Goal: Information Seeking & Learning: Learn about a topic

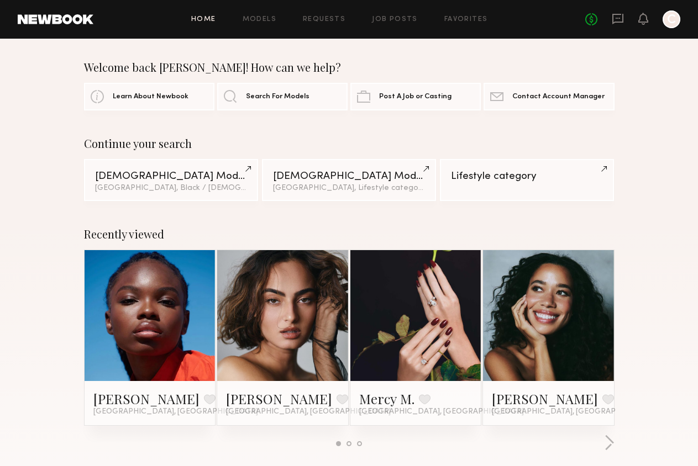
click at [158, 305] on link at bounding box center [150, 315] width 60 height 131
click at [604, 442] on button "button" at bounding box center [609, 444] width 10 height 18
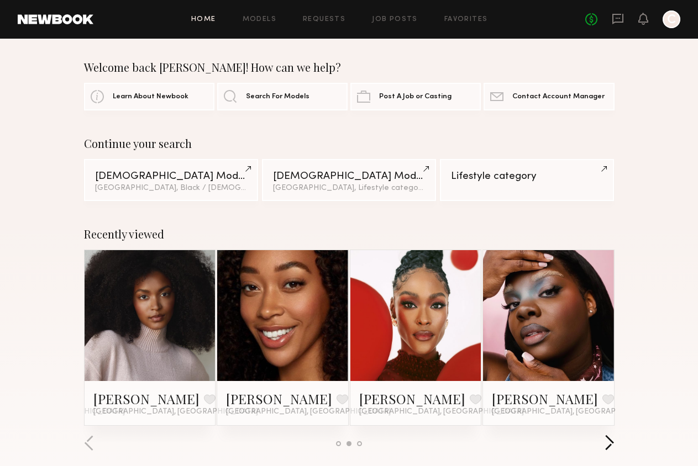
click at [604, 442] on button "button" at bounding box center [609, 444] width 10 height 18
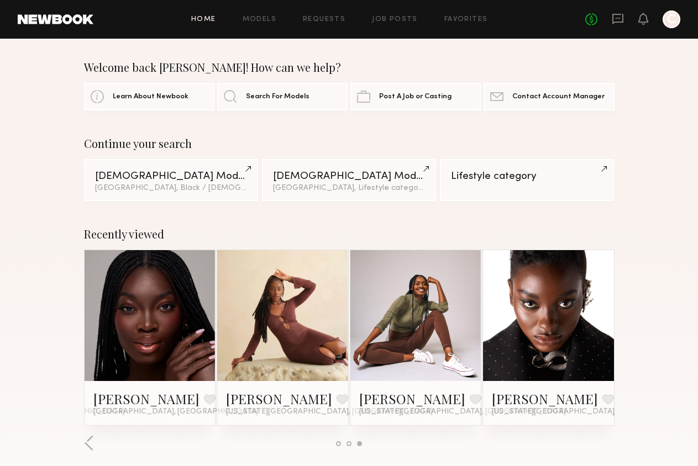
click at [94, 443] on div at bounding box center [349, 444] width 530 height 18
click at [89, 441] on button "button" at bounding box center [89, 444] width 10 height 18
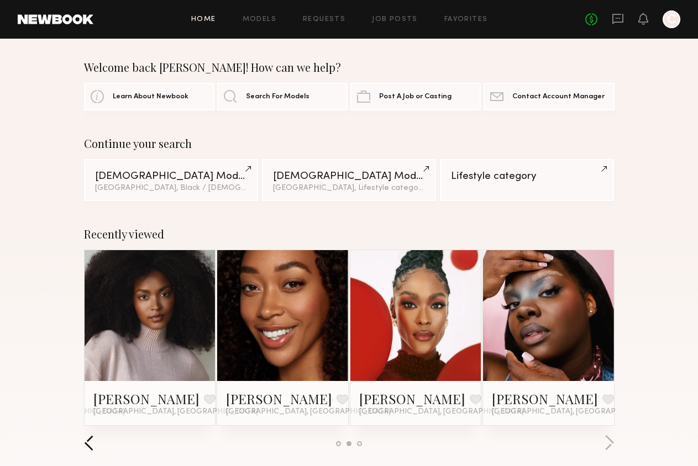
click at [87, 440] on button "button" at bounding box center [89, 444] width 10 height 18
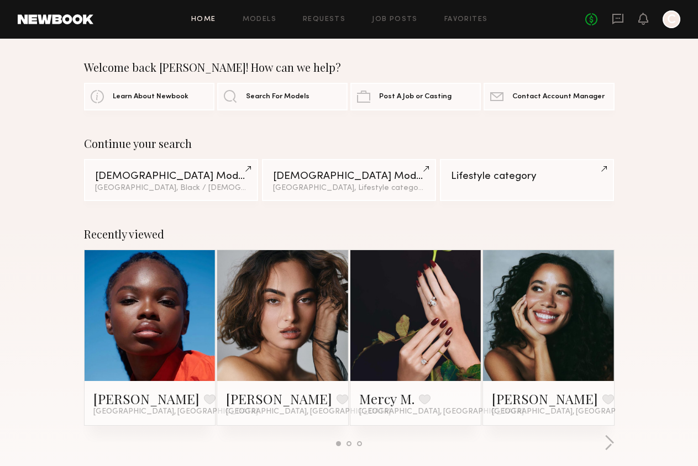
click at [87, 440] on div at bounding box center [349, 444] width 530 height 18
click at [608, 18] on div "No fees up to $5,000 C" at bounding box center [632, 19] width 95 height 18
click at [618, 20] on icon at bounding box center [618, 19] width 12 height 12
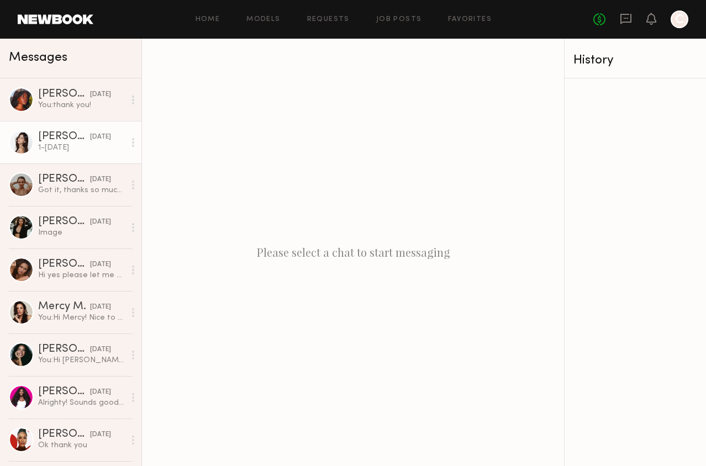
click at [71, 152] on div "1-3 days ago" at bounding box center [81, 148] width 87 height 10
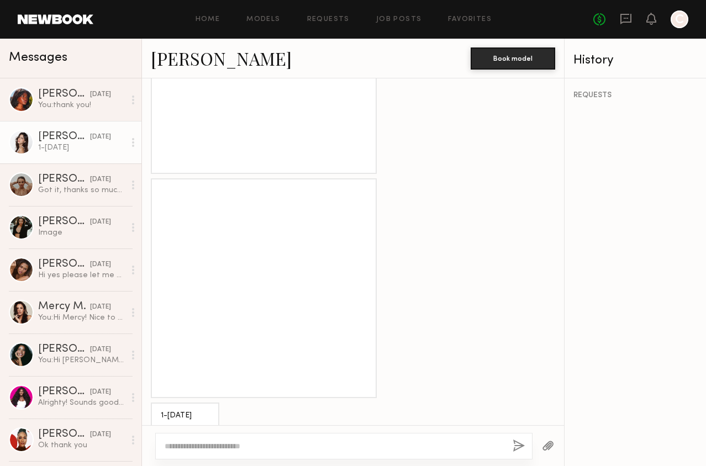
scroll to position [1049, 0]
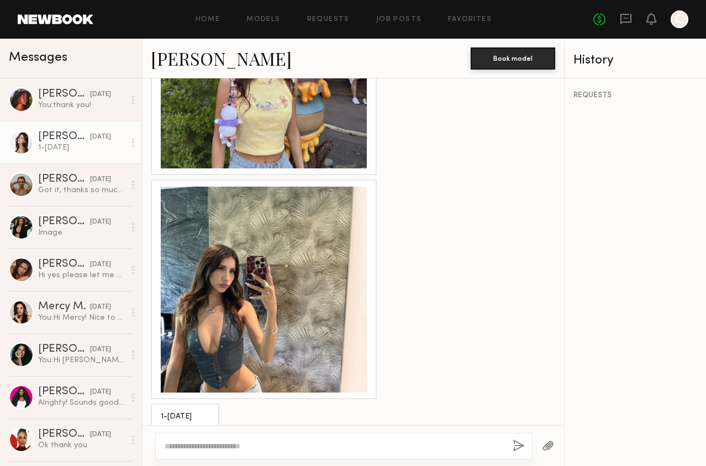
click at [183, 62] on link "Gizelle D." at bounding box center [221, 58] width 141 height 24
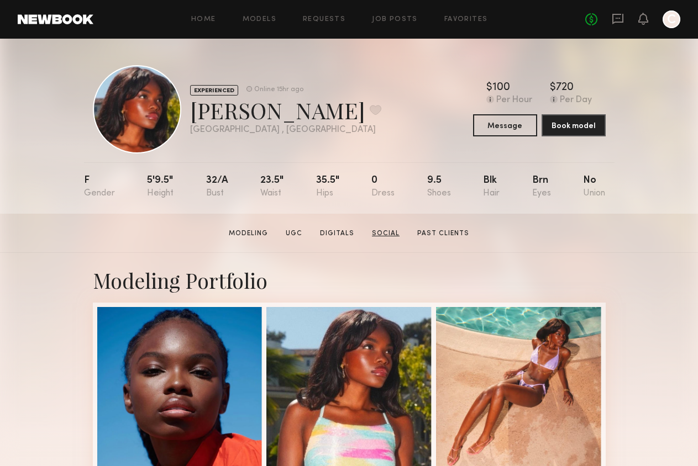
click at [380, 230] on link "Social" at bounding box center [385, 234] width 36 height 10
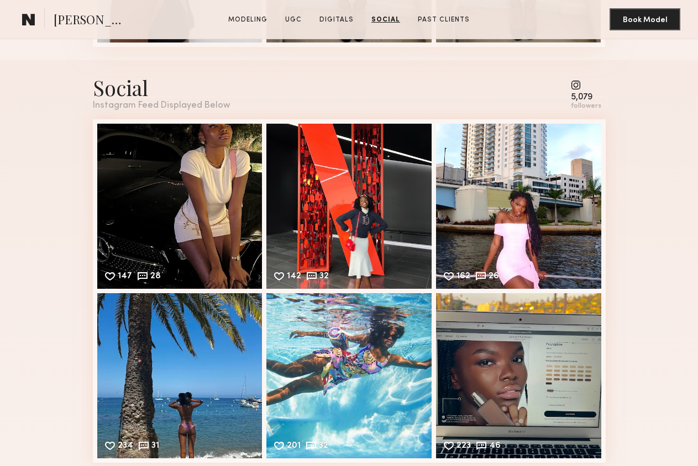
scroll to position [2898, 0]
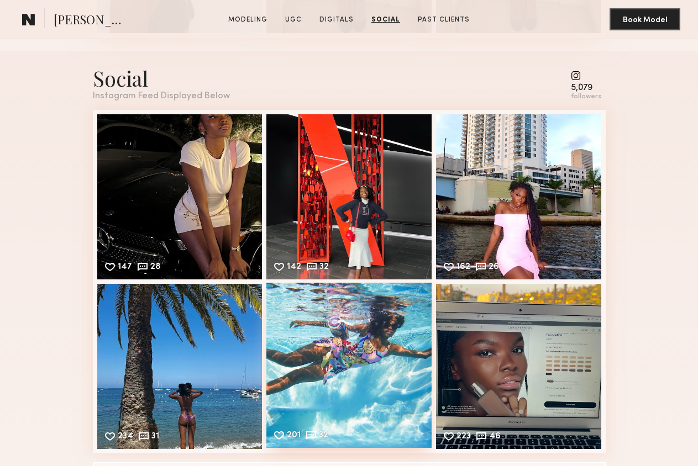
click at [376, 359] on div "201 32 Likes & comments displayed to show model’s engagement" at bounding box center [348, 365] width 165 height 165
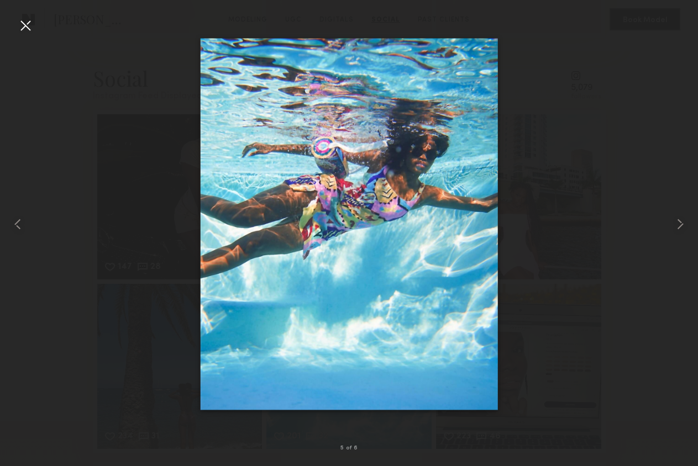
click at [375, 249] on img at bounding box center [349, 224] width 298 height 372
click at [532, 209] on div at bounding box center [349, 224] width 698 height 413
click at [23, 24] on div at bounding box center [26, 26] width 18 height 18
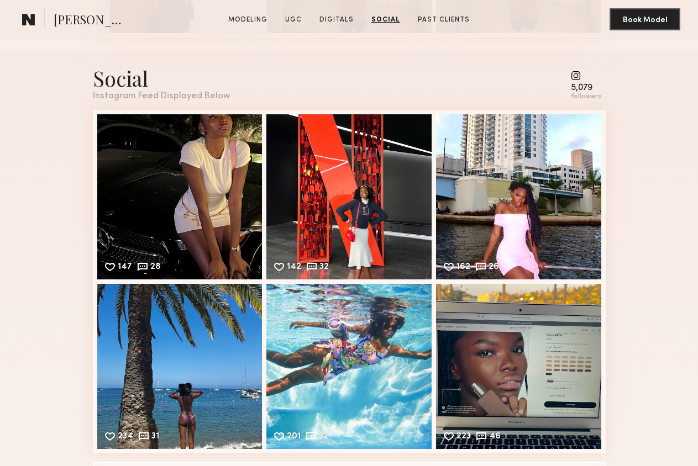
click at [139, 81] on div "Social" at bounding box center [161, 78] width 137 height 28
click at [588, 85] on div "5,079" at bounding box center [586, 88] width 30 height 8
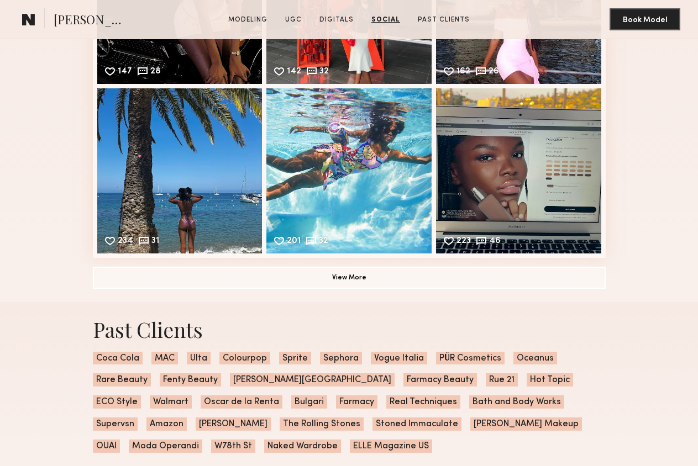
scroll to position [3101, 0]
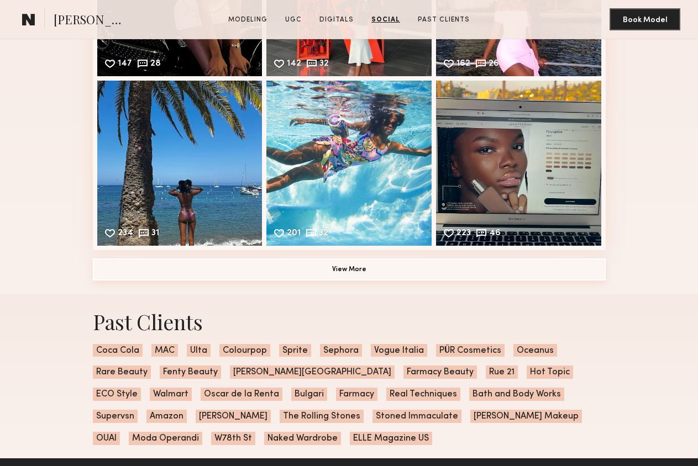
click at [466, 270] on button "View More" at bounding box center [349, 270] width 513 height 22
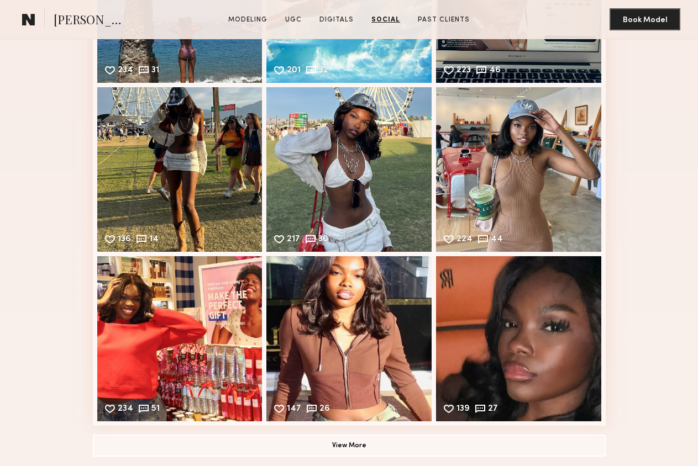
scroll to position [3442, 0]
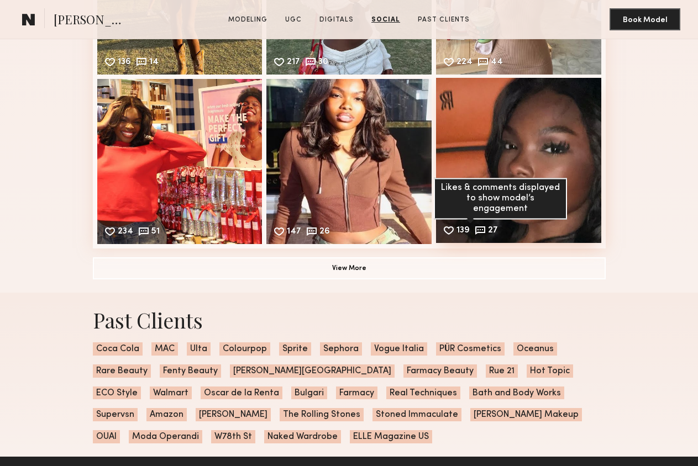
click at [488, 230] on div "27" at bounding box center [493, 232] width 10 height 10
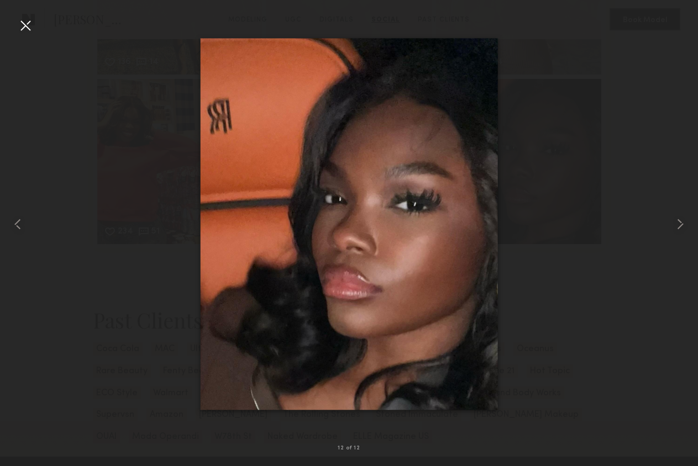
click at [576, 373] on div at bounding box center [349, 224] width 698 height 413
click at [25, 24] on div at bounding box center [26, 26] width 18 height 18
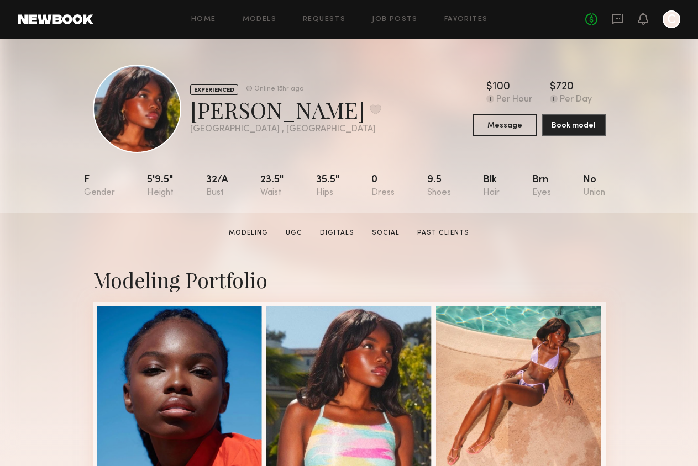
scroll to position [0, 0]
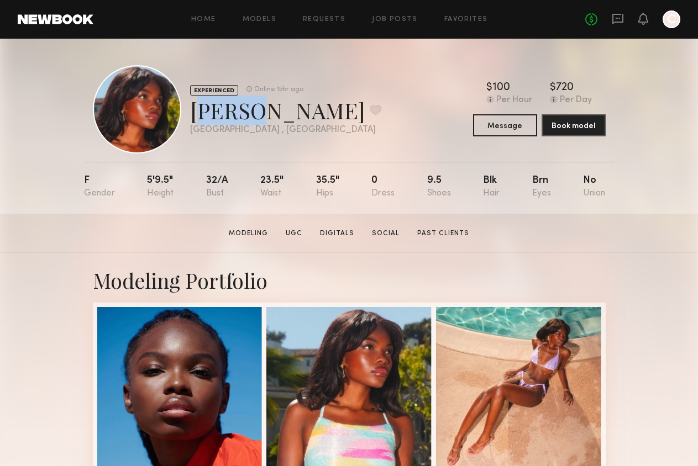
drag, startPoint x: 250, startPoint y: 115, endPoint x: 198, endPoint y: 115, distance: 51.9
click at [198, 115] on div "Mia H. Favorite" at bounding box center [285, 110] width 191 height 29
copy div "Mia H"
click at [335, 126] on div "EXPERIENCED Online 15hr ago Mia H. Favorite Los Angeles , CA Online 15hr ago $ …" at bounding box center [349, 109] width 513 height 88
click at [392, 234] on link "Social" at bounding box center [385, 234] width 36 height 10
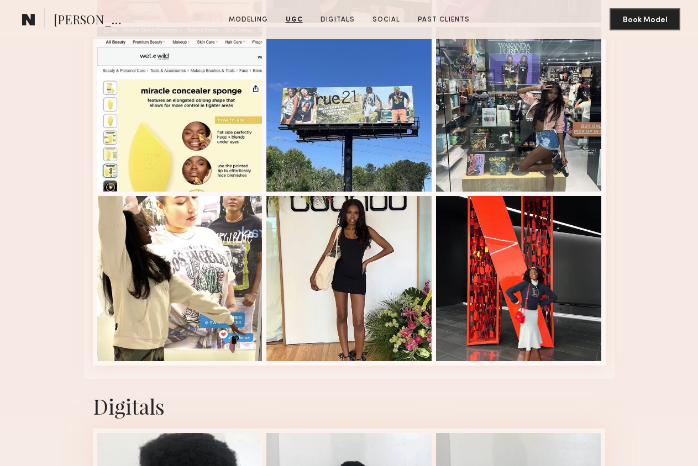
scroll to position [1909, 0]
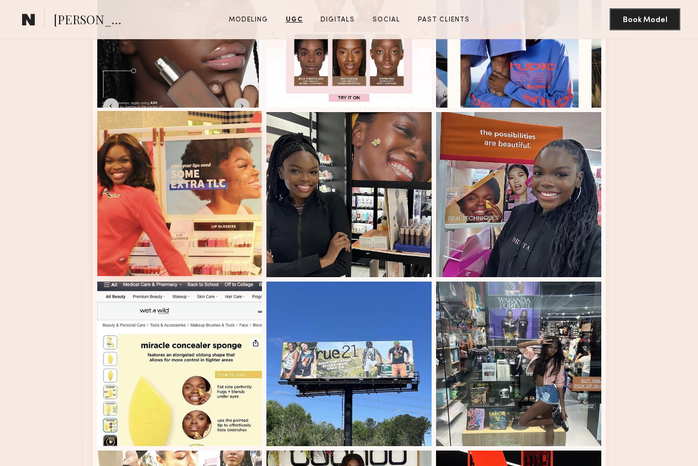
click at [146, 211] on div at bounding box center [179, 193] width 165 height 165
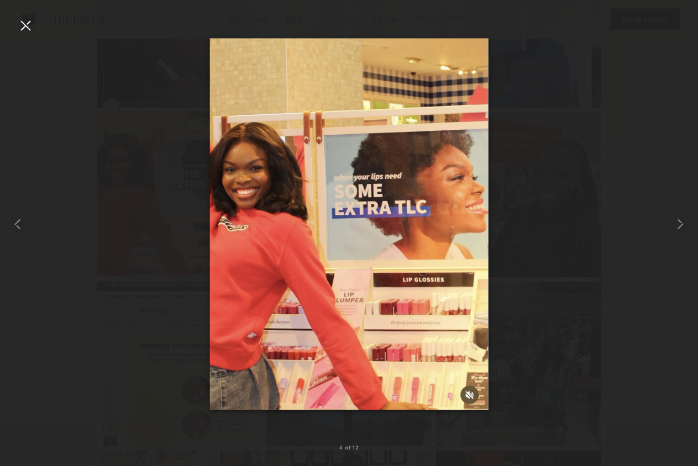
click at [146, 211] on div at bounding box center [349, 224] width 698 height 413
click at [532, 162] on div at bounding box center [349, 224] width 698 height 413
drag, startPoint x: 614, startPoint y: 98, endPoint x: 614, endPoint y: 93, distance: 5.6
click at [614, 96] on div at bounding box center [349, 224] width 698 height 413
click at [13, 24] on div at bounding box center [14, 224] width 28 height 413
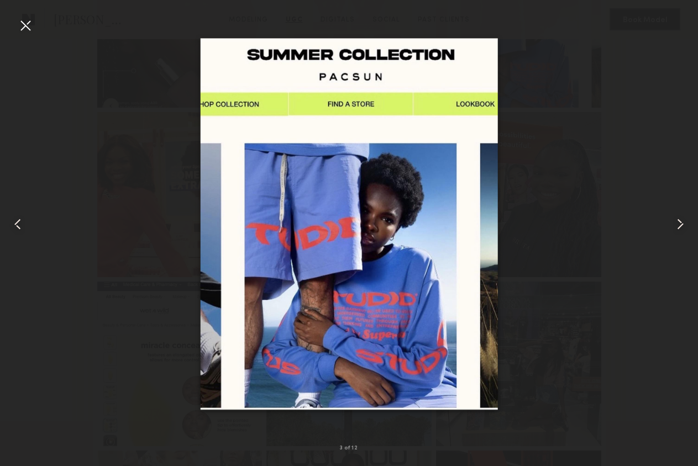
click at [22, 24] on div at bounding box center [26, 26] width 18 height 18
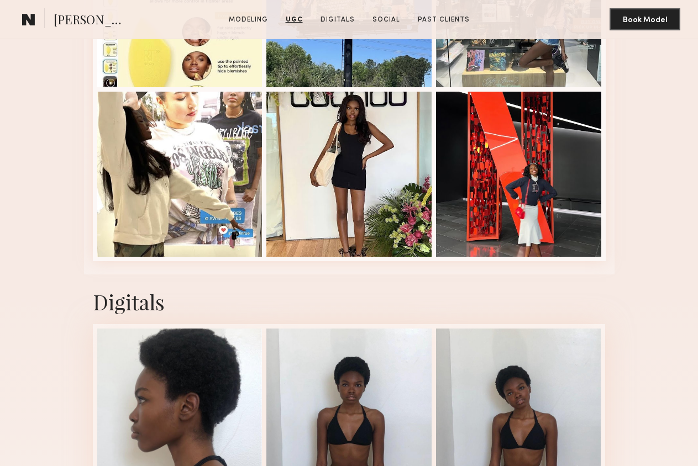
scroll to position [2278, 0]
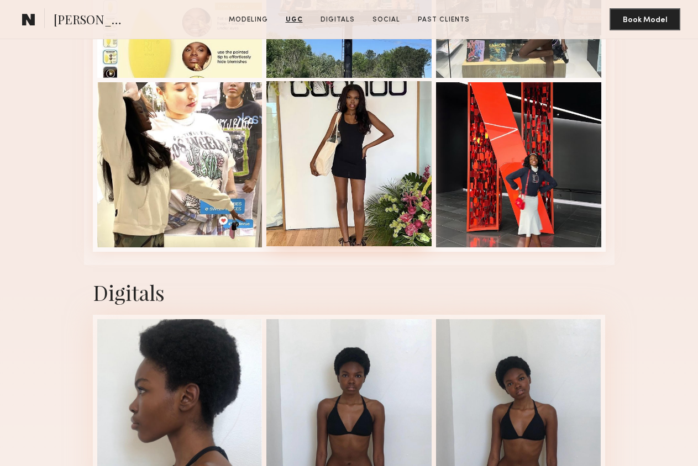
click at [351, 132] on div at bounding box center [348, 163] width 165 height 165
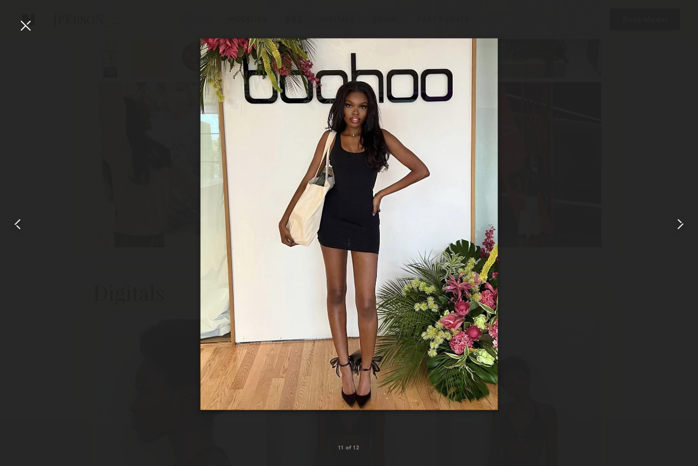
click at [518, 178] on div at bounding box center [349, 224] width 698 height 413
click at [675, 226] on common-icon at bounding box center [680, 224] width 18 height 18
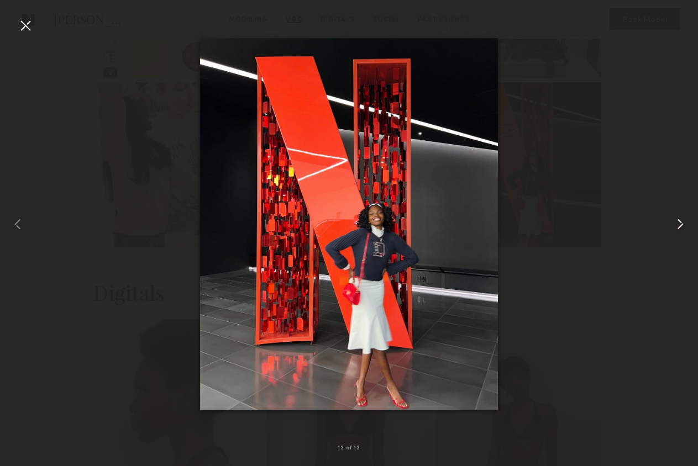
click at [675, 226] on common-icon at bounding box center [680, 224] width 18 height 18
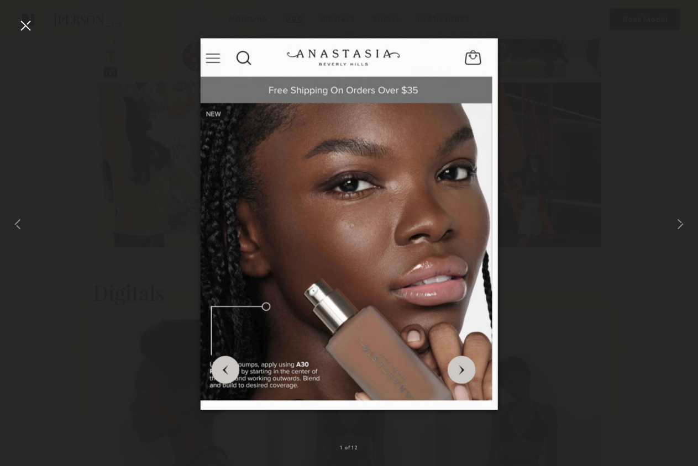
click at [608, 181] on div at bounding box center [349, 224] width 698 height 413
click at [680, 219] on common-icon at bounding box center [680, 224] width 18 height 18
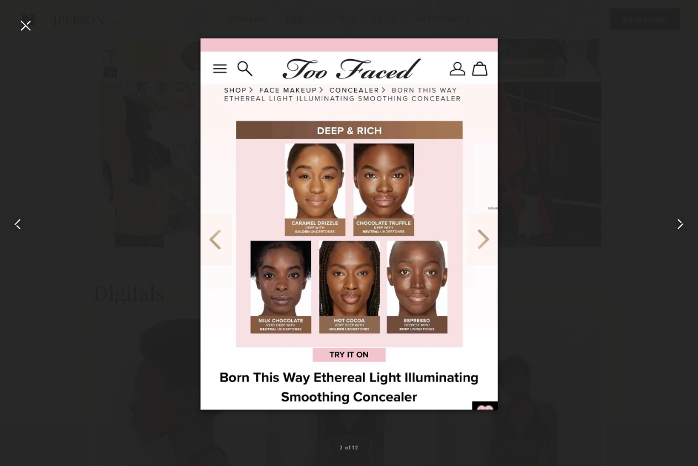
click at [680, 219] on common-icon at bounding box center [680, 224] width 18 height 18
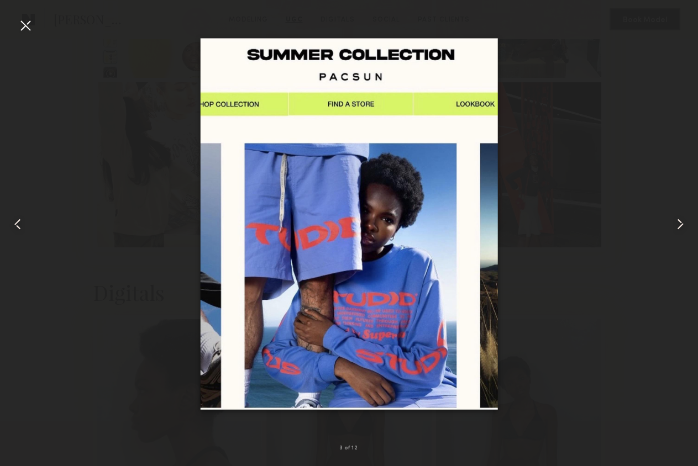
click at [680, 219] on common-icon at bounding box center [680, 224] width 18 height 18
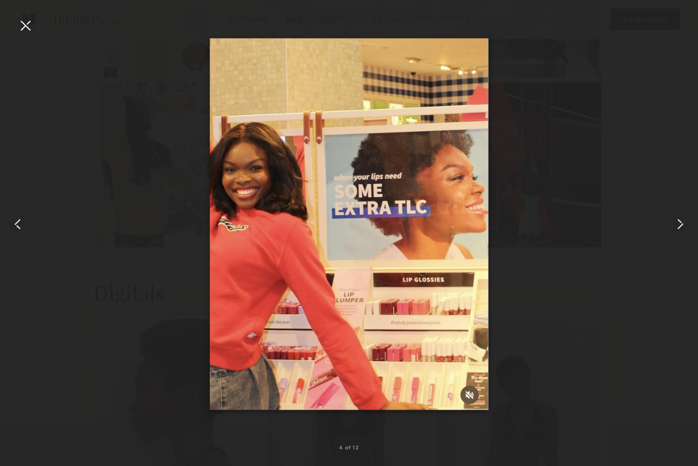
click at [680, 219] on common-icon at bounding box center [680, 224] width 18 height 18
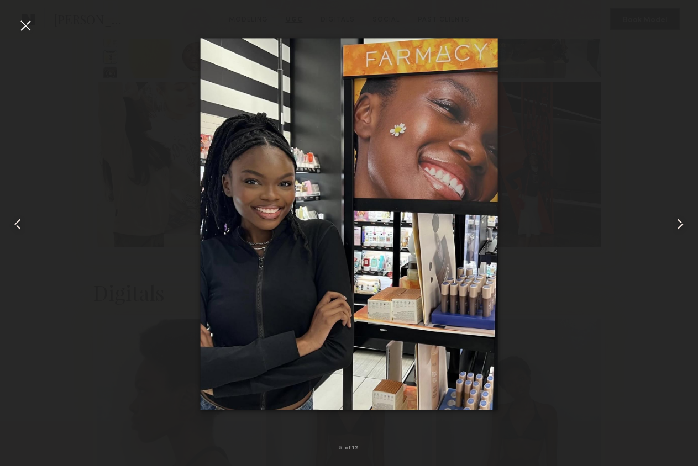
click at [680, 219] on common-icon at bounding box center [680, 224] width 18 height 18
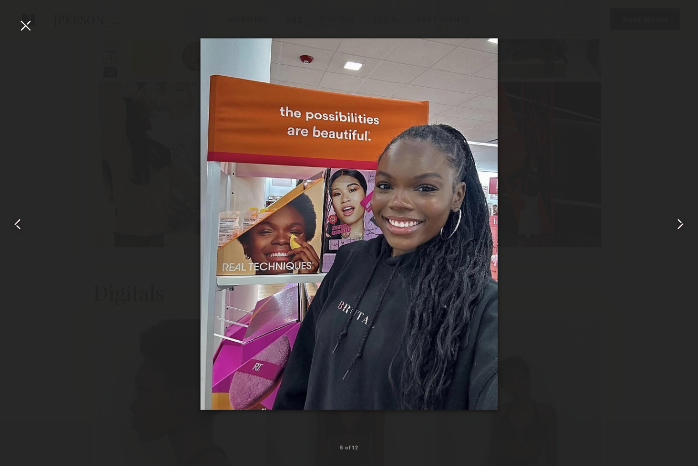
click at [680, 219] on common-icon at bounding box center [680, 224] width 18 height 18
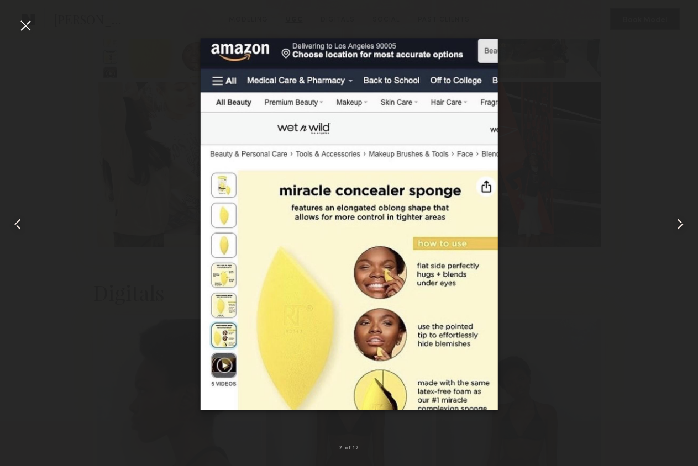
click at [597, 153] on div at bounding box center [349, 224] width 698 height 413
drag, startPoint x: 36, startPoint y: 33, endPoint x: 25, endPoint y: 28, distance: 12.9
click at [36, 33] on div at bounding box center [349, 224] width 698 height 413
click at [22, 26] on div at bounding box center [26, 26] width 18 height 18
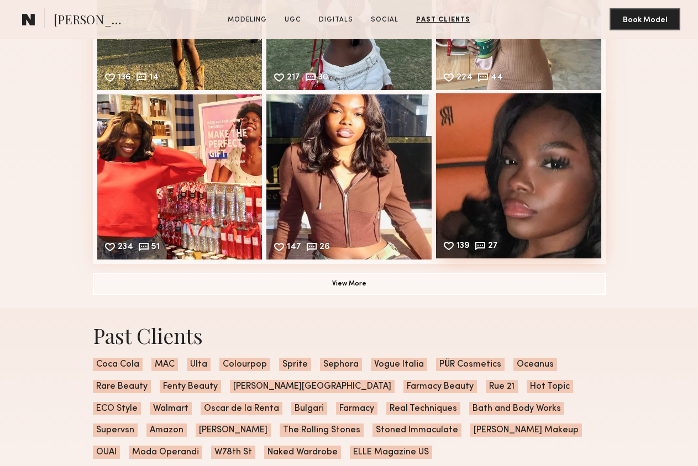
scroll to position [3424, 0]
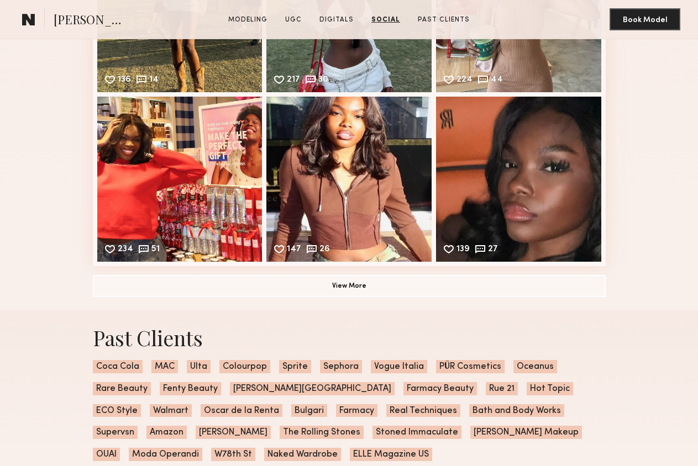
click at [419, 278] on button "View More" at bounding box center [349, 286] width 513 height 22
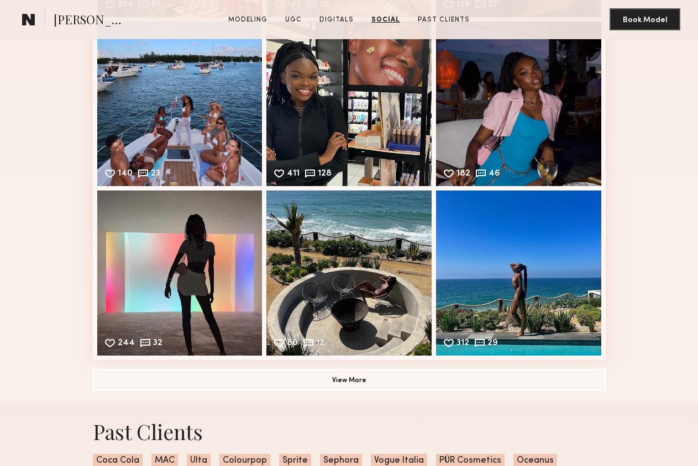
scroll to position [3800, 0]
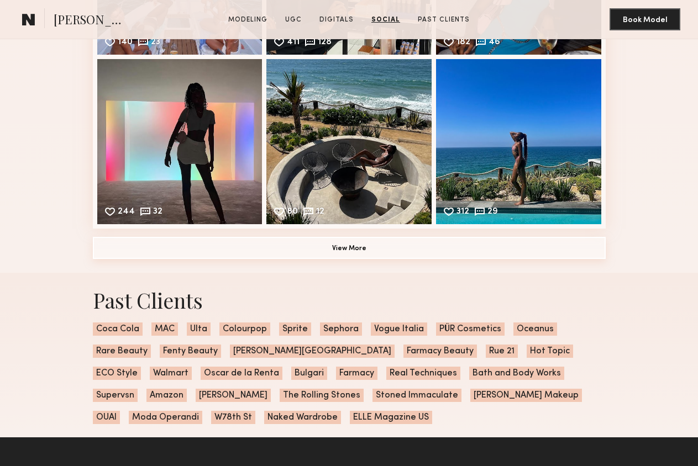
click at [385, 258] on button "View More" at bounding box center [349, 248] width 513 height 22
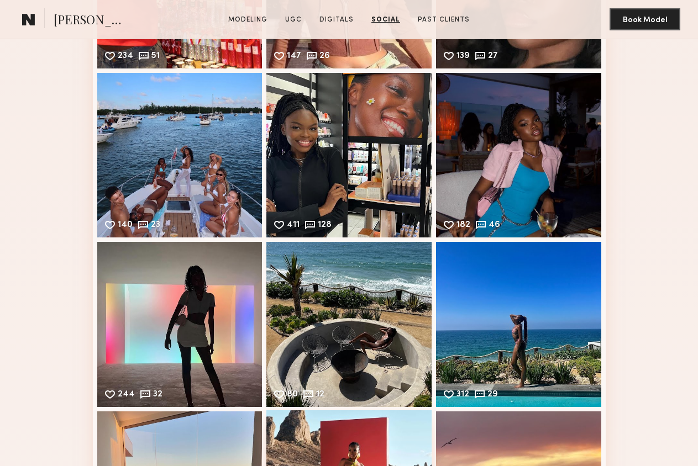
scroll to position [3615, 0]
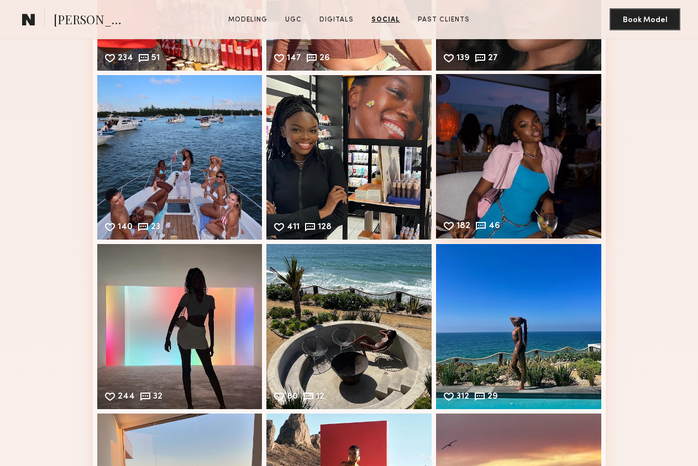
click at [502, 199] on div "182 46 Likes & comments displayed to show model’s engagement" at bounding box center [518, 156] width 165 height 165
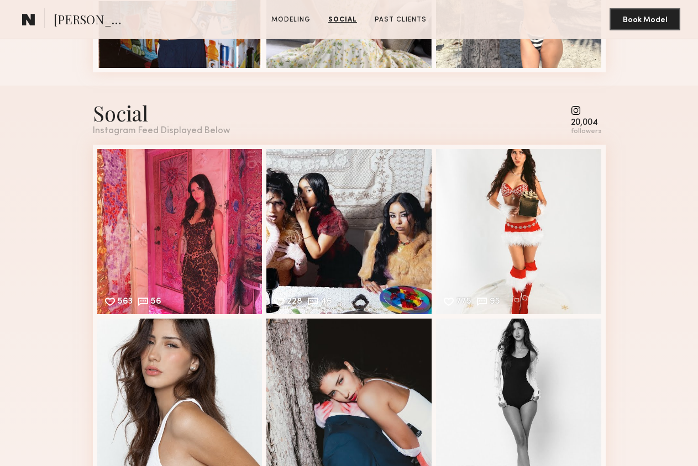
scroll to position [741, 0]
